Goal: Task Accomplishment & Management: Use online tool/utility

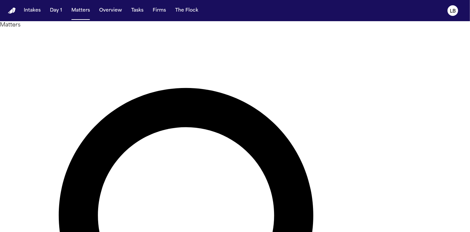
type input "*"
type input "*****"
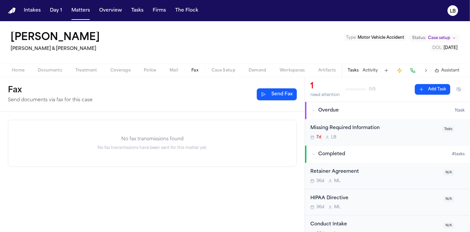
click at [193, 70] on span "Fax" at bounding box center [195, 70] width 7 height 5
click at [270, 97] on button "Send Fax" at bounding box center [277, 94] width 40 height 12
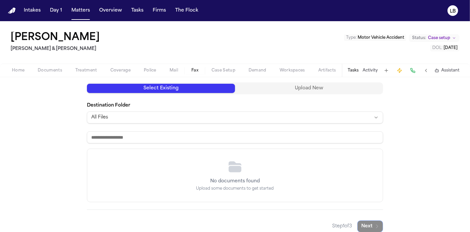
scroll to position [74, 0]
click at [190, 118] on html "Intakes Day 1 Matters Overview Tasks Firms The Flock LB [PERSON_NAME] & [PERSON…" at bounding box center [235, 116] width 470 height 232
click at [148, 140] on input at bounding box center [235, 137] width 296 height 12
click at [194, 170] on div "No documents found Upload some documents to get started" at bounding box center [235, 175] width 296 height 53
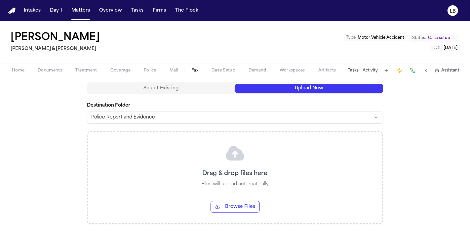
click at [295, 89] on button "Upload New" at bounding box center [309, 88] width 148 height 9
click at [239, 205] on button "Browse Files" at bounding box center [235, 207] width 49 height 12
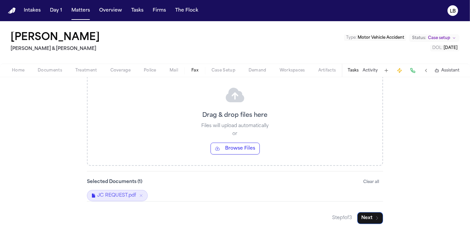
scroll to position [131, 0]
click at [367, 219] on button "Next" at bounding box center [371, 219] width 26 height 12
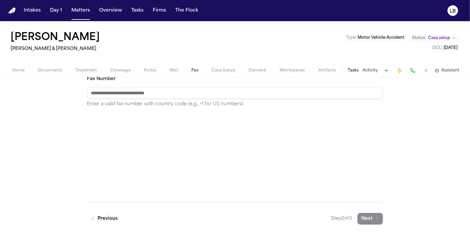
scroll to position [32, 0]
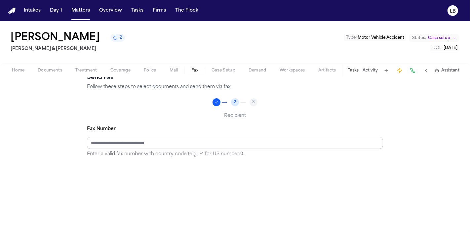
click at [224, 139] on input "Fax Number" at bounding box center [235, 143] width 296 height 12
paste input "**********"
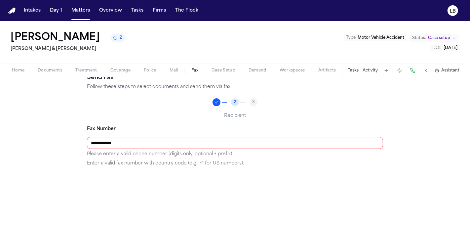
scroll to position [82, 0]
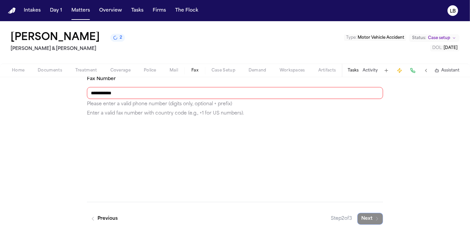
click at [237, 93] on input "**********" at bounding box center [235, 93] width 296 height 12
click at [97, 91] on input "**********" at bounding box center [235, 93] width 296 height 12
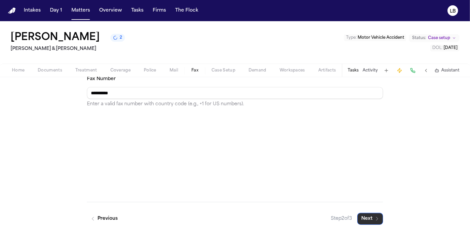
type input "**********"
click at [371, 219] on button "Next" at bounding box center [371, 219] width 26 height 12
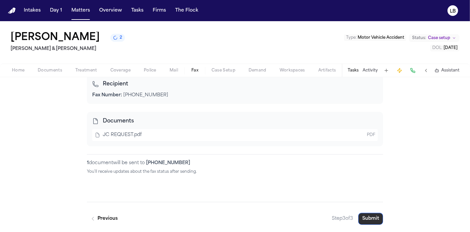
click at [366, 218] on button "Submit" at bounding box center [371, 219] width 25 height 12
click at [365, 220] on button "Submit" at bounding box center [371, 219] width 25 height 12
click at [321, 195] on div "Recipient Fax Number: [PHONE_NUMBER] Documents JC REQUEST.pdf pdf 1 document wi…" at bounding box center [235, 138] width 296 height 127
click at [159, 161] on strong "[PHONE_NUMBER]" at bounding box center [168, 162] width 44 height 5
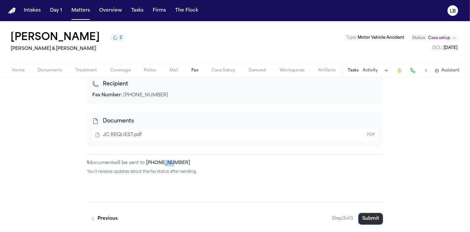
click at [371, 219] on button "Submit" at bounding box center [371, 219] width 25 height 12
click at [109, 217] on button "Previous" at bounding box center [104, 219] width 35 height 12
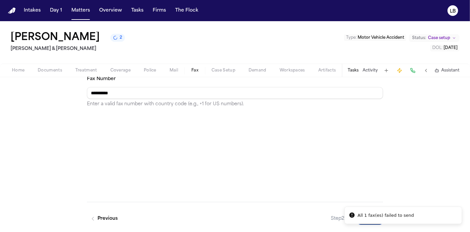
drag, startPoint x: 392, startPoint y: 210, endPoint x: 440, endPoint y: 174, distance: 60.1
click at [440, 174] on div "**********" at bounding box center [235, 113] width 470 height 237
click at [368, 218] on button "Next" at bounding box center [371, 219] width 26 height 12
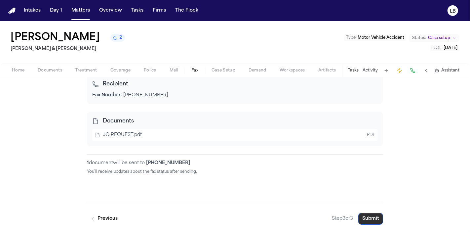
click at [368, 218] on button "Submit" at bounding box center [371, 219] width 25 height 12
click at [145, 232] on div "Back to Fax Send Fax Follow these steps to select documents and send them via f…" at bounding box center [235, 113] width 470 height 237
click at [369, 218] on button "Submit" at bounding box center [371, 219] width 25 height 12
click at [368, 216] on button "Submit" at bounding box center [371, 219] width 25 height 12
click at [8, 131] on div "Back to Fax Send Fax Follow these steps to select documents and send them via f…" at bounding box center [235, 113] width 470 height 237
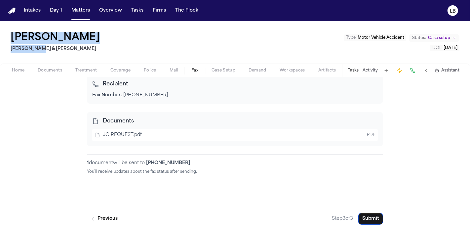
drag, startPoint x: 63, startPoint y: 48, endPoint x: 5, endPoint y: 34, distance: 60.1
click at [5, 34] on div "[PERSON_NAME] & [PERSON_NAME] Type : Motor Vehicle Accident Status: Case setup …" at bounding box center [235, 42] width 470 height 42
copy div "[PERSON_NAME] & [PERSON_NAME]"
